Goal: Find specific page/section: Find specific page/section

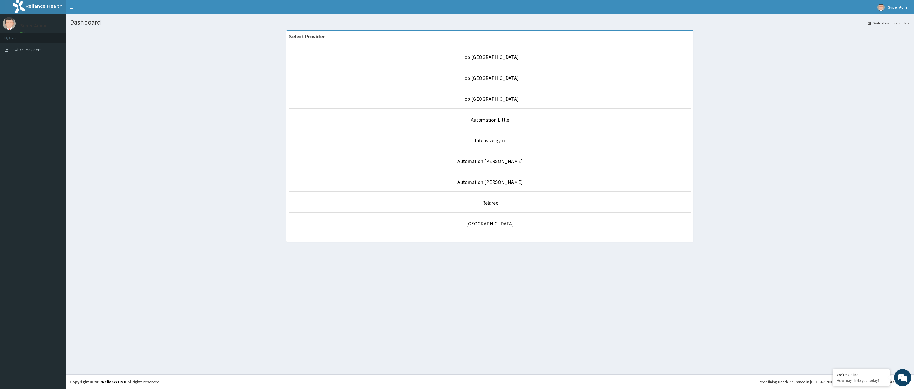
click at [104, 132] on div "Select Provider Hob Nobs Health Center [GEOGRAPHIC_DATA] Hob Nobs Health Center…" at bounding box center [490, 138] width 840 height 217
click at [466, 58] on link "Hob [GEOGRAPHIC_DATA]" at bounding box center [489, 57] width 57 height 7
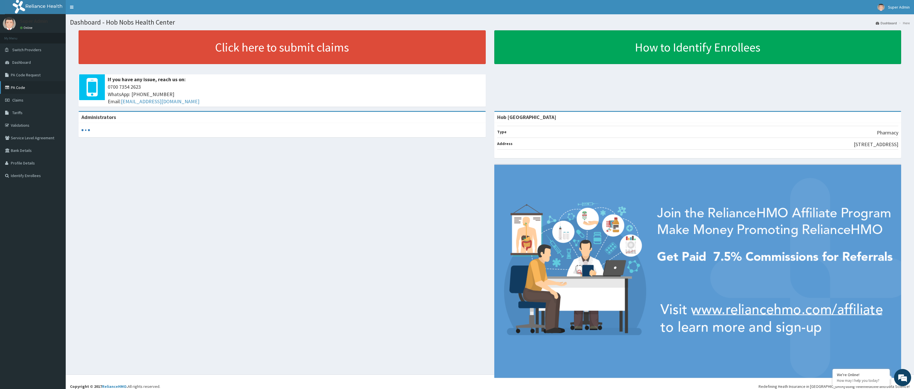
click at [24, 87] on link "PA Code" at bounding box center [33, 87] width 66 height 13
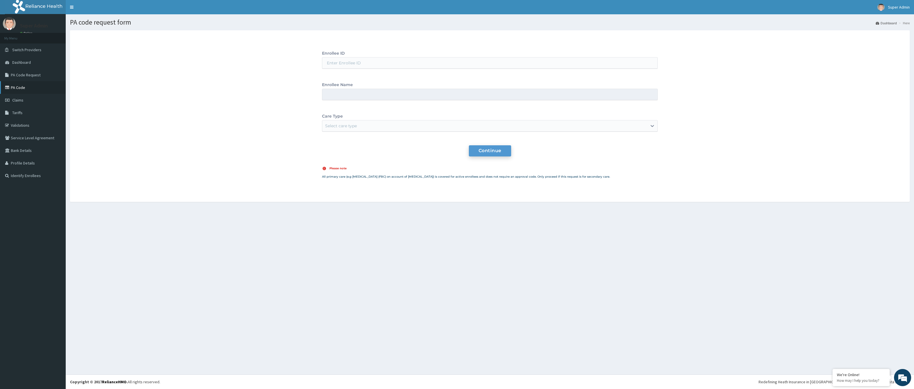
click at [21, 89] on link "PA Code" at bounding box center [33, 87] width 66 height 13
